Goal: Check status: Check status

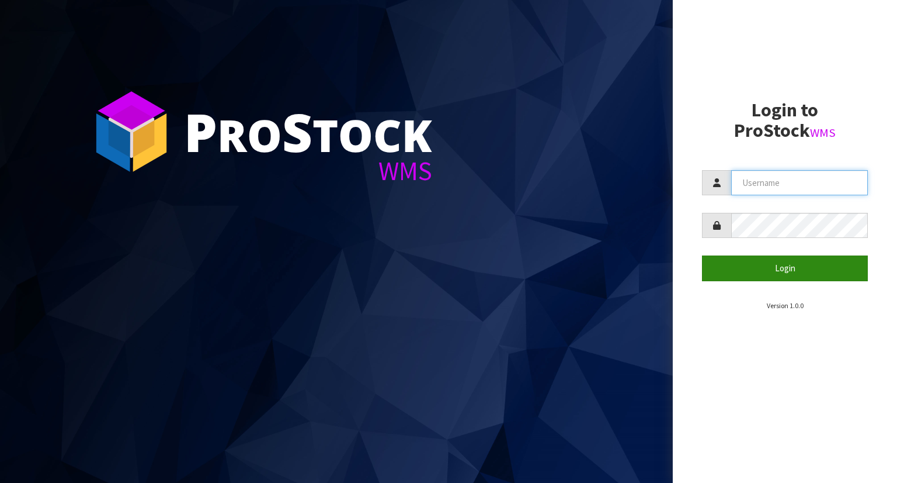
type input "YOURREFORMER"
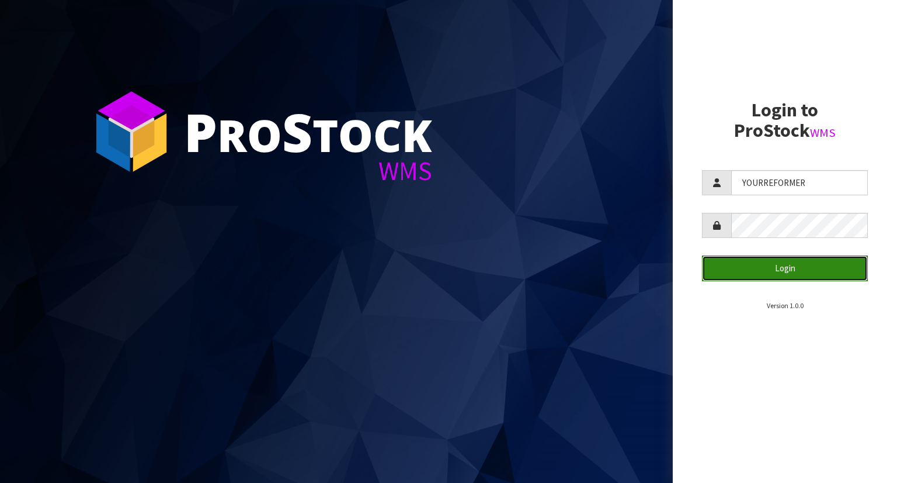
click at [755, 272] on button "Login" at bounding box center [785, 267] width 166 height 25
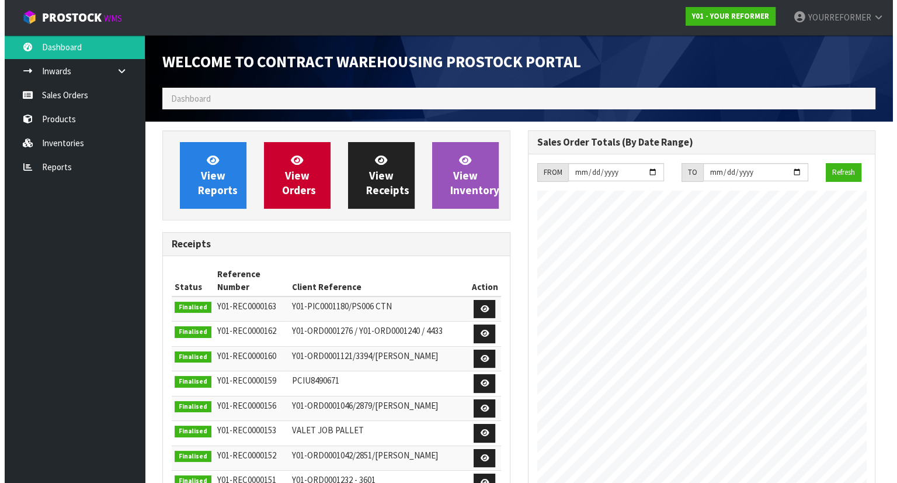
scroll to position [646, 365]
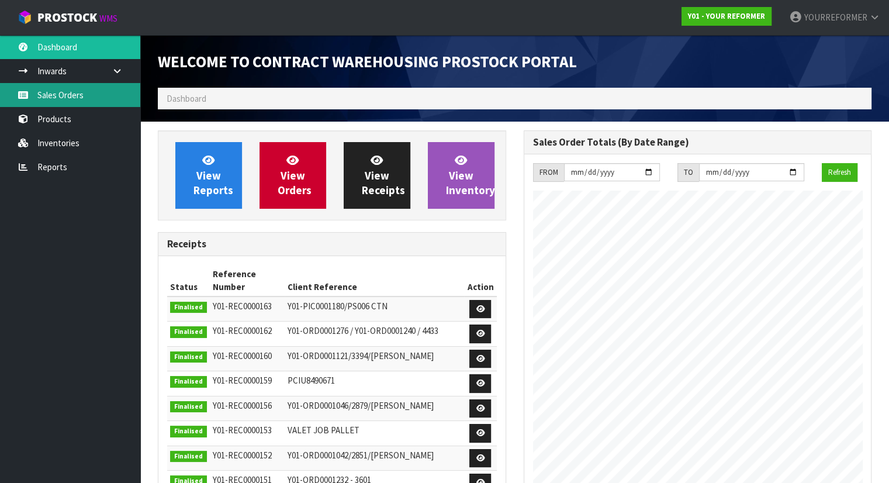
click at [103, 103] on link "Sales Orders" at bounding box center [70, 95] width 140 height 24
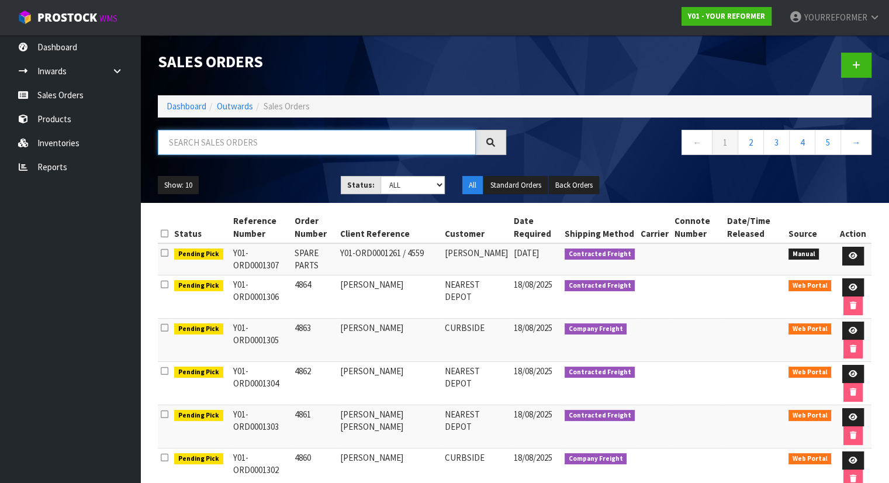
click at [213, 143] on input "text" at bounding box center [317, 142] width 318 height 25
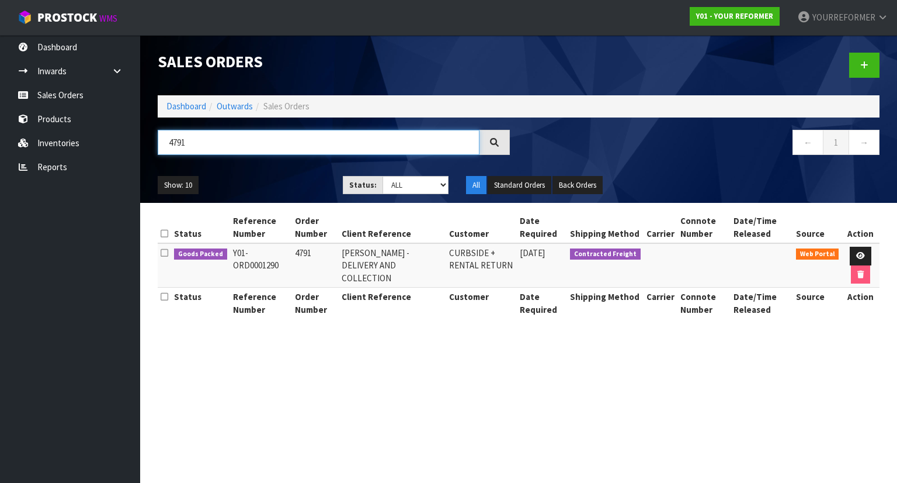
drag, startPoint x: 183, startPoint y: 137, endPoint x: 166, endPoint y: 137, distance: 16.9
click at [166, 137] on input "4791" at bounding box center [319, 142] width 322 height 25
drag, startPoint x: 210, startPoint y: 140, endPoint x: 125, endPoint y: 134, distance: 85.5
click at [125, 134] on body "Toggle navigation ProStock WMS Y01 - YOUR REFORMER YOURREFORMER Logout Dashboar…" at bounding box center [448, 241] width 897 height 483
paste input "Y01-ORD0001305"
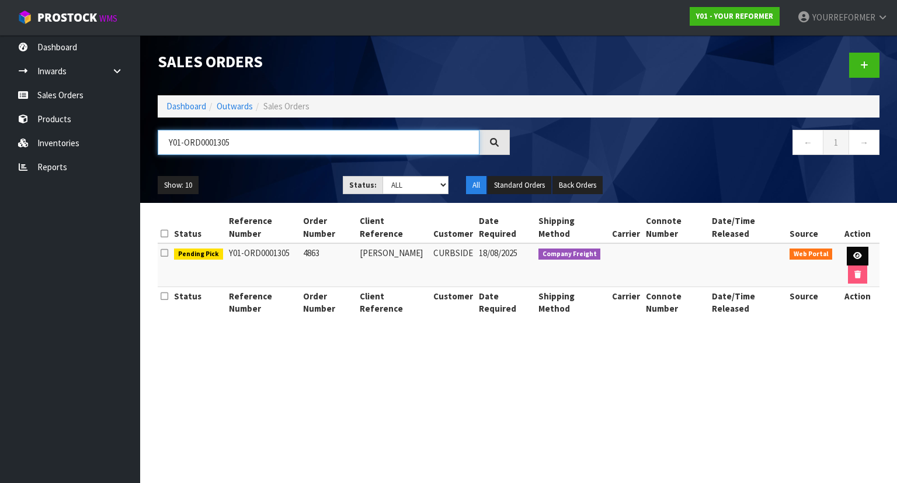
type input "Y01-ORD0001305"
click at [859, 254] on icon at bounding box center [858, 256] width 9 height 8
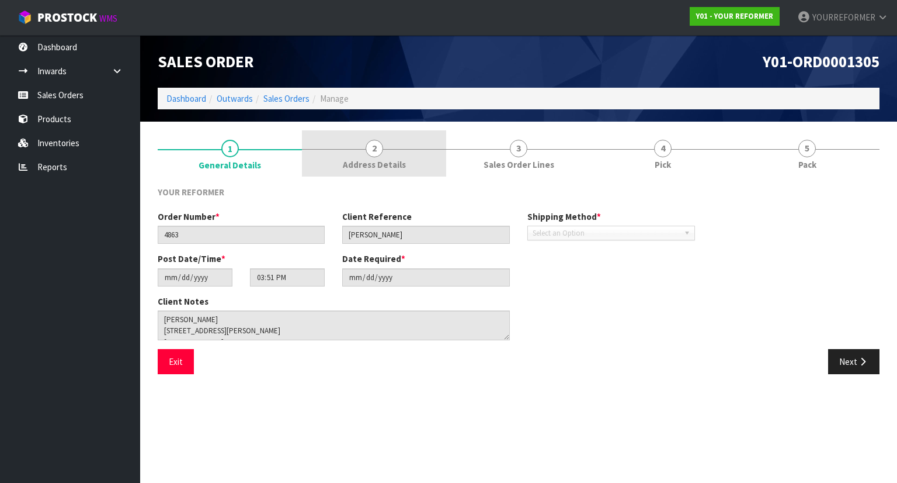
click at [383, 171] on link "2 Address Details" at bounding box center [374, 153] width 144 height 46
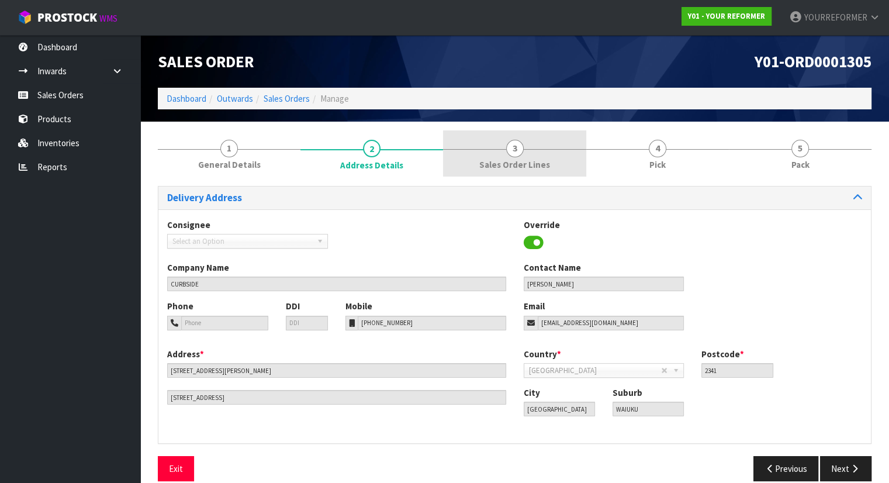
click at [498, 159] on span "Sales Order Lines" at bounding box center [514, 164] width 71 height 12
